Goal: Find specific page/section: Find specific page/section

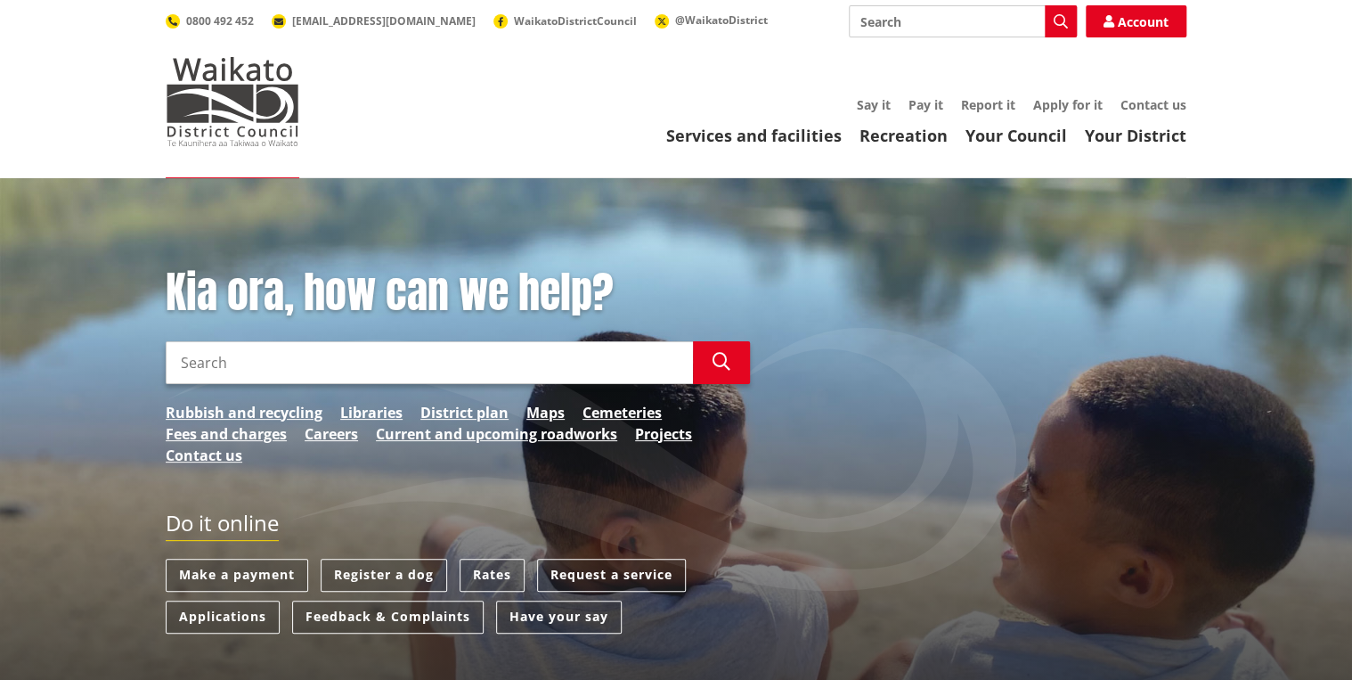
click at [410, 371] on input "Search" at bounding box center [429, 362] width 527 height 43
type input "executive leadership"
click at [713, 361] on icon "button" at bounding box center [722, 362] width 18 height 18
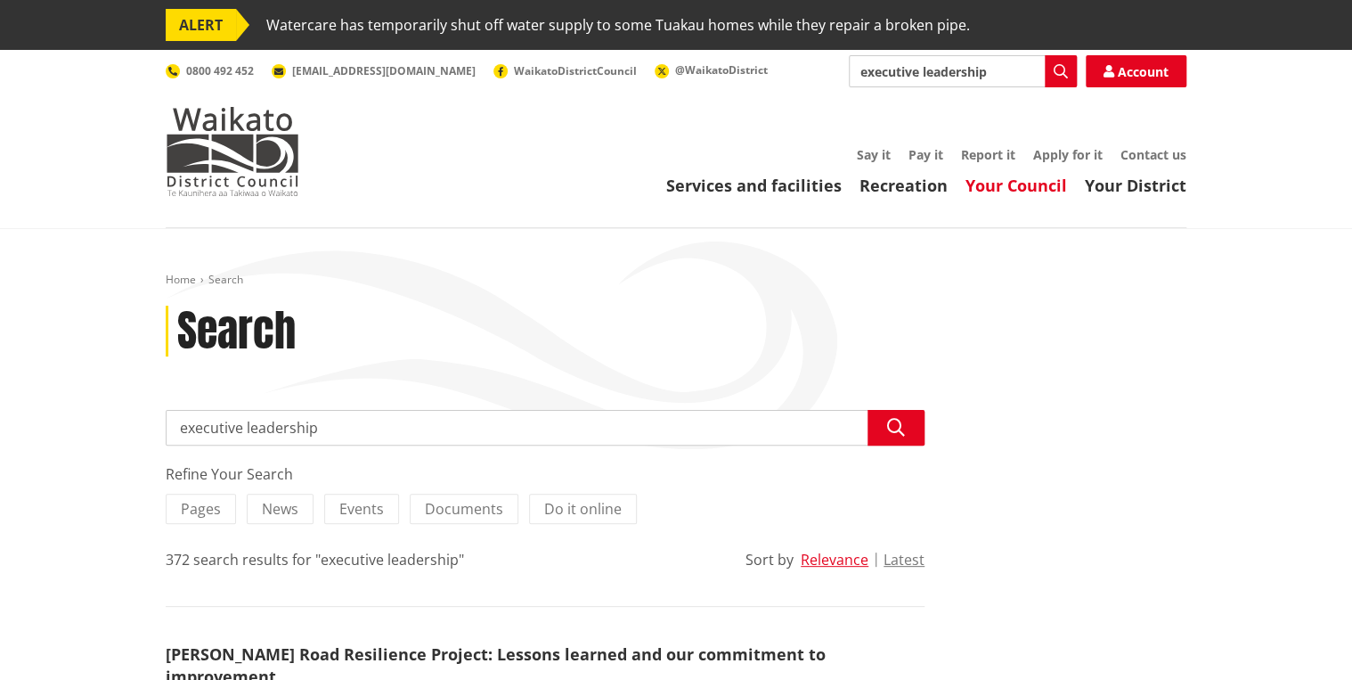
click at [1032, 193] on link "Your Council" at bounding box center [1017, 185] width 102 height 21
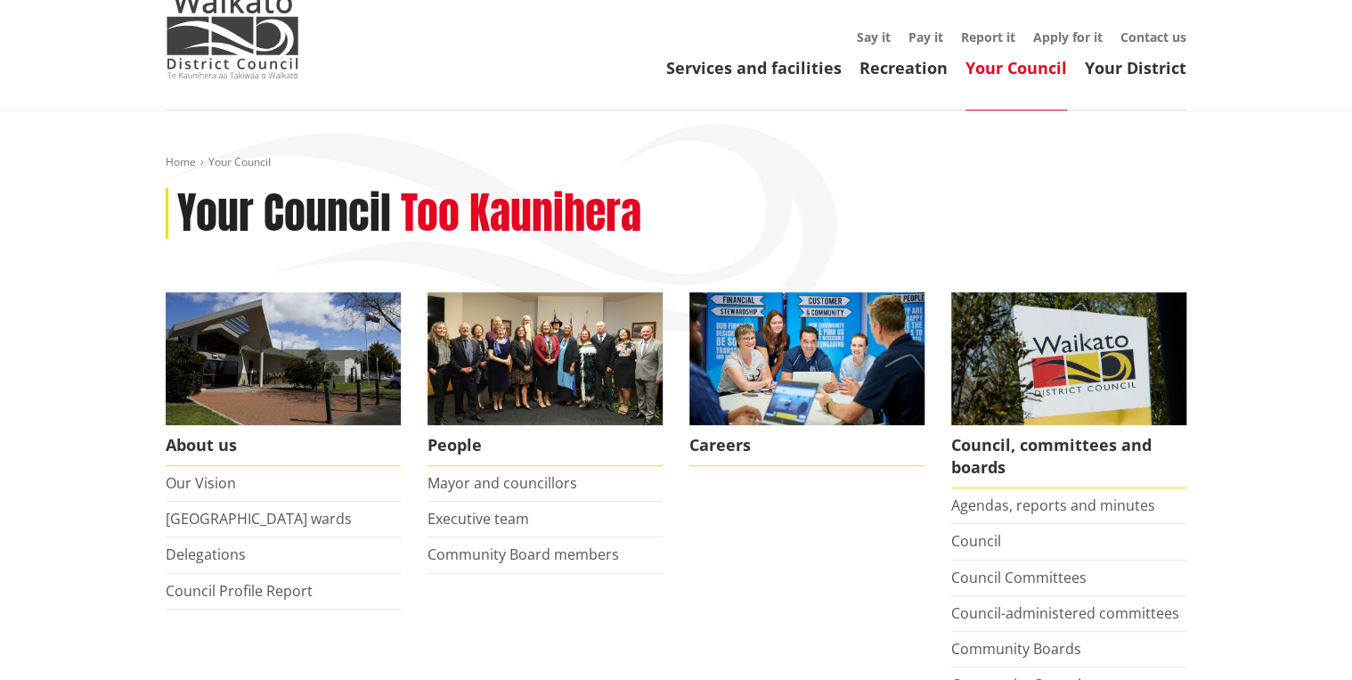
scroll to position [143, 0]
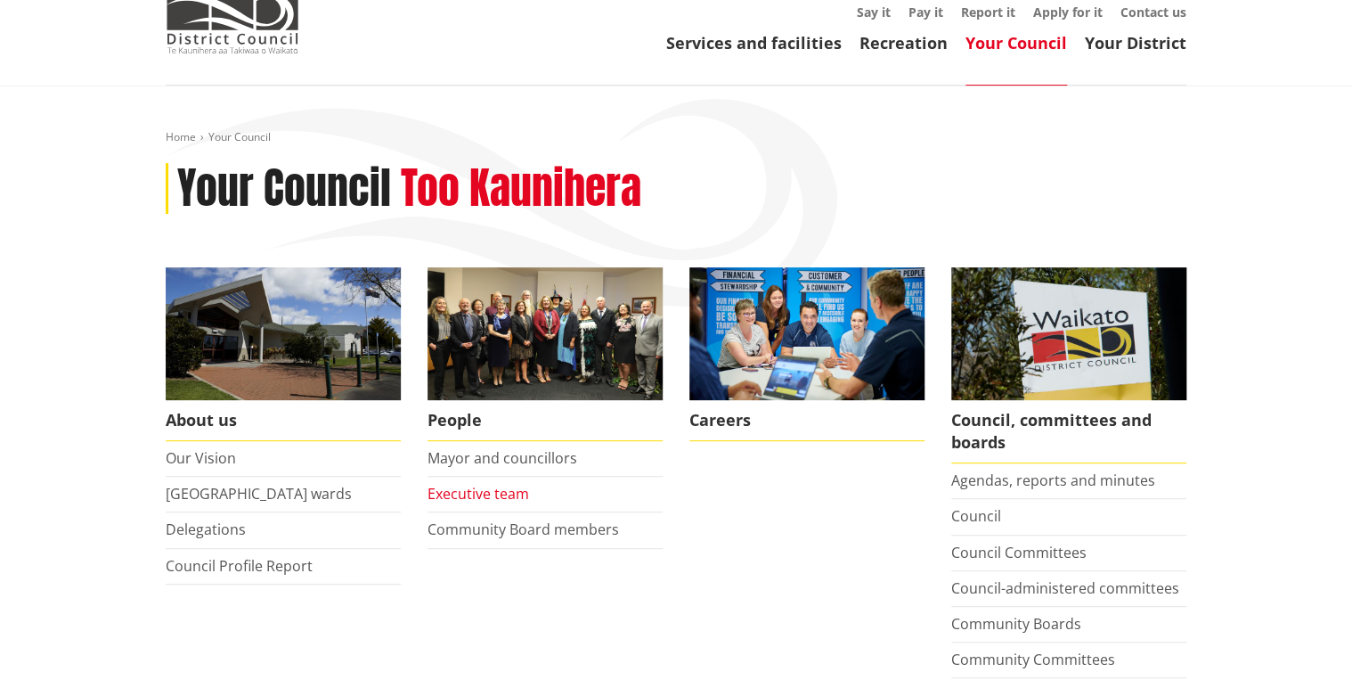
click at [517, 488] on link "Executive team" at bounding box center [479, 494] width 102 height 20
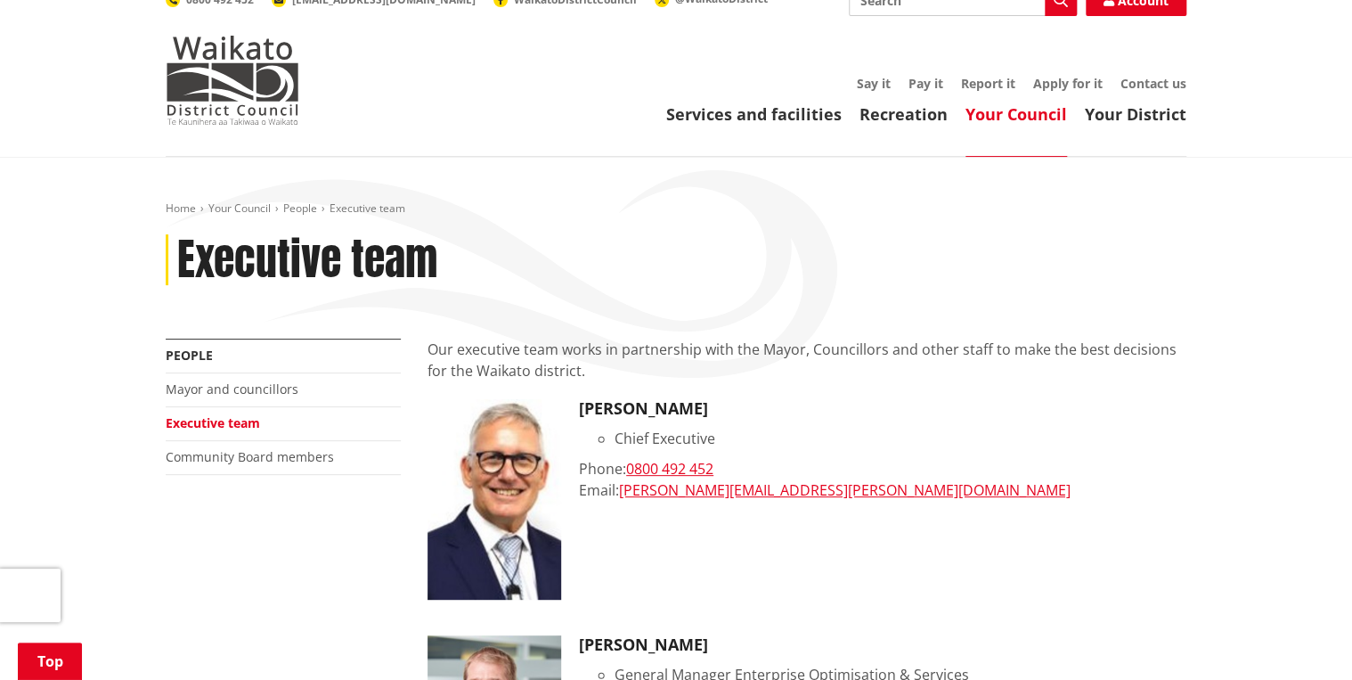
scroll to position [71, 0]
